Goal: Find specific page/section: Find specific page/section

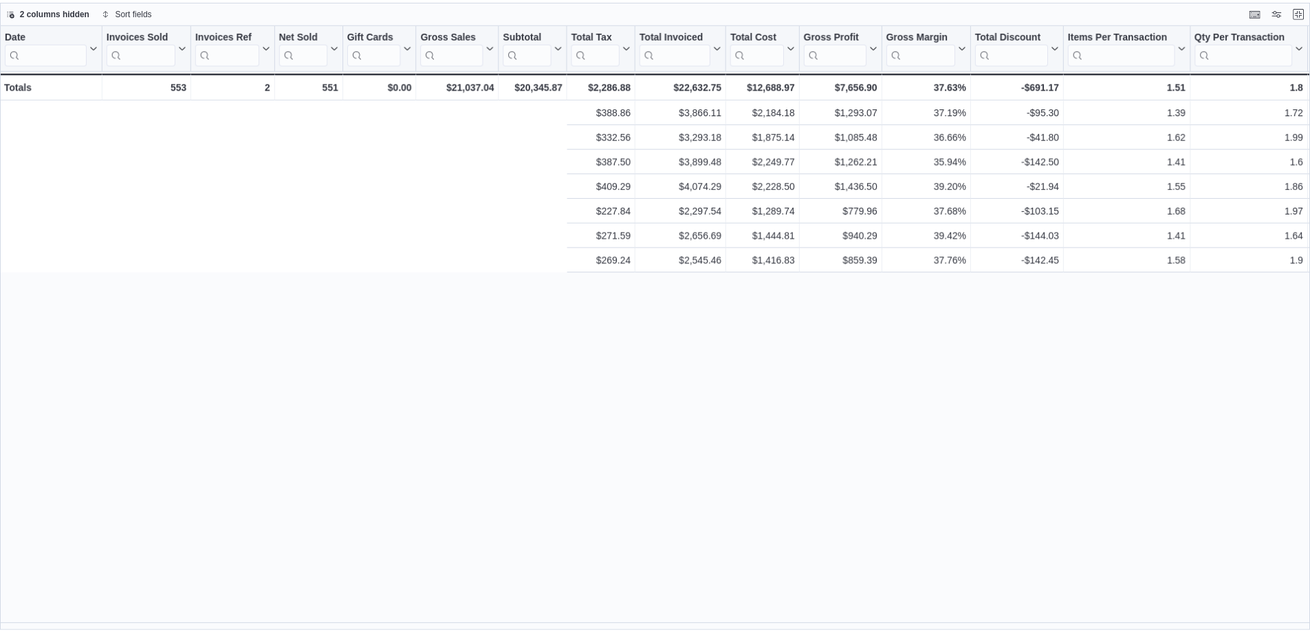
scroll to position [0, 675]
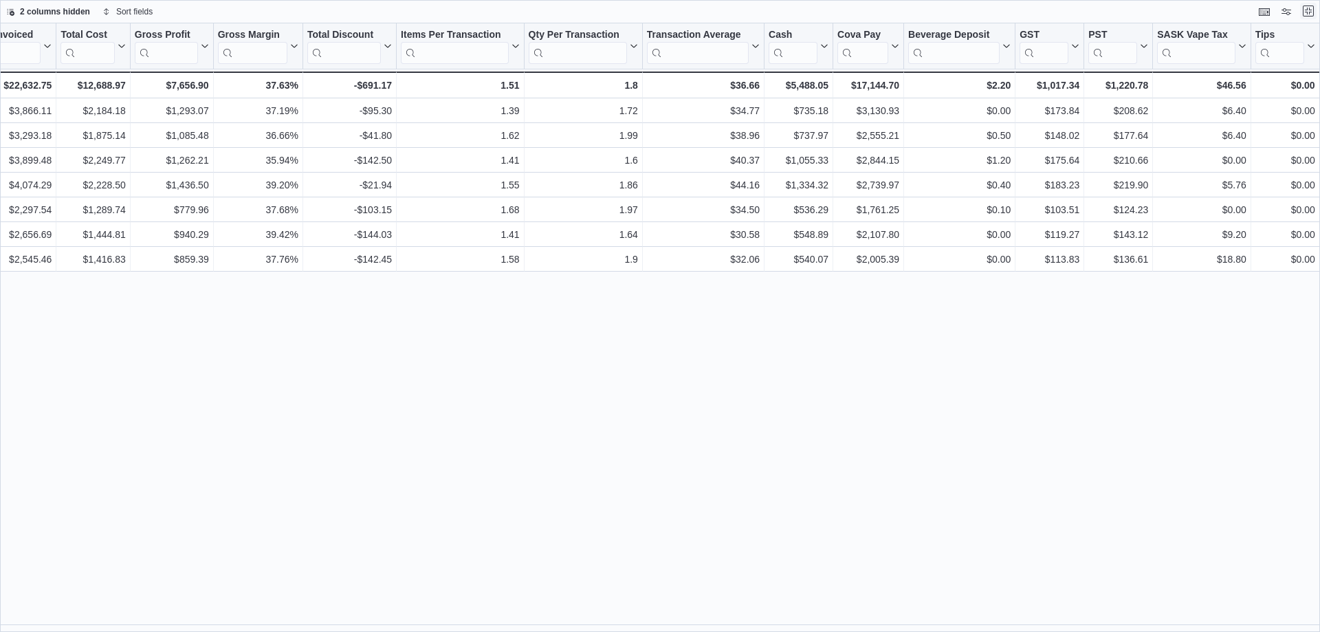
click at [1311, 12] on button "Exit fullscreen" at bounding box center [1308, 11] width 17 height 17
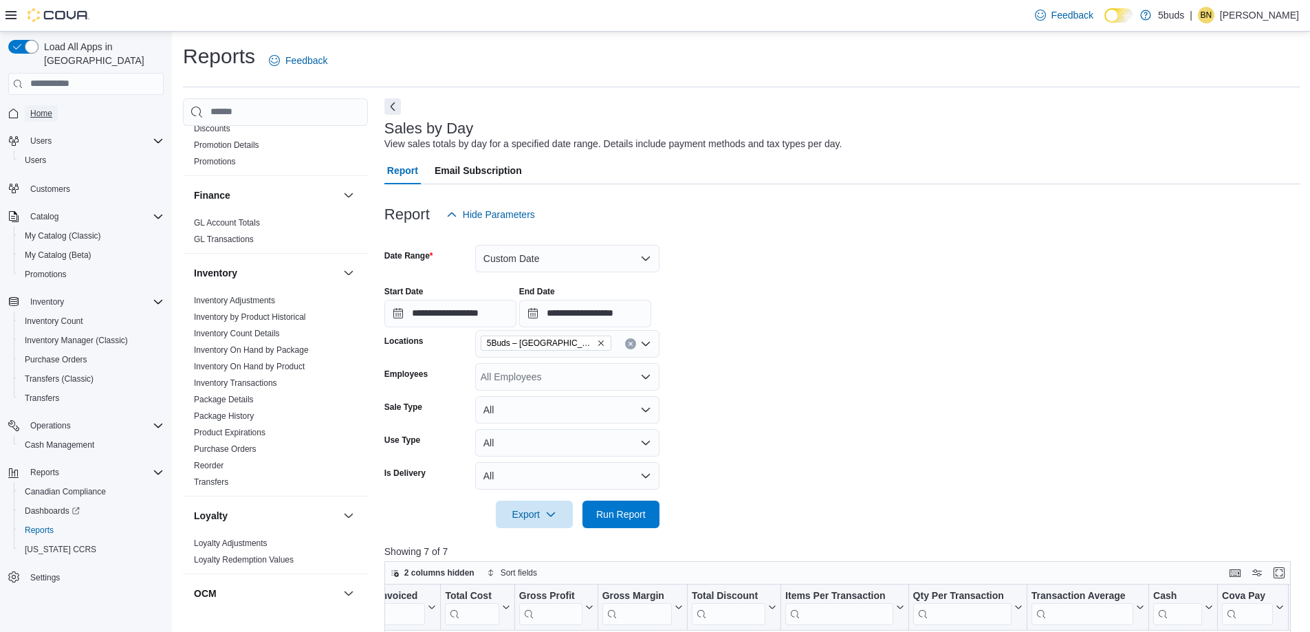
click at [42, 108] on span "Home" at bounding box center [41, 113] width 22 height 11
